Goal: Task Accomplishment & Management: Use online tool/utility

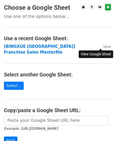
click at [103, 46] on small "View" at bounding box center [107, 47] width 8 height 4
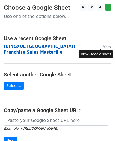
click at [39, 45] on strong "[BINGXUE Philippines] Franchise Sales Masterfile" at bounding box center [39, 49] width 71 height 11
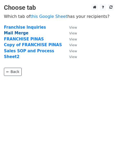
click at [14, 34] on strong "Mail Merge" at bounding box center [16, 33] width 25 height 5
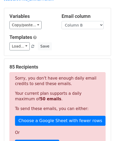
scroll to position [27, 0]
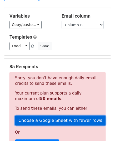
click at [41, 115] on link "Choose a Google Sheet with fewer rows" at bounding box center [60, 120] width 90 height 10
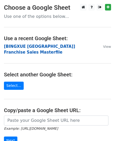
click at [58, 46] on strong "[BINGXUE Philippines] Franchise Sales Masterfile" at bounding box center [39, 49] width 71 height 11
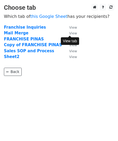
click at [72, 33] on small "View" at bounding box center [73, 33] width 8 height 4
click at [20, 33] on strong "Mail Merge" at bounding box center [16, 33] width 25 height 5
